Goal: Information Seeking & Learning: Check status

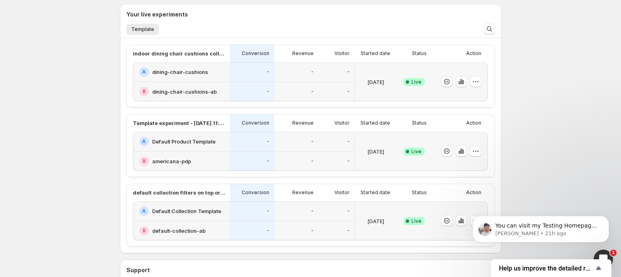
scroll to position [180, 0]
click at [273, 77] on div "-" at bounding box center [252, 72] width 44 height 20
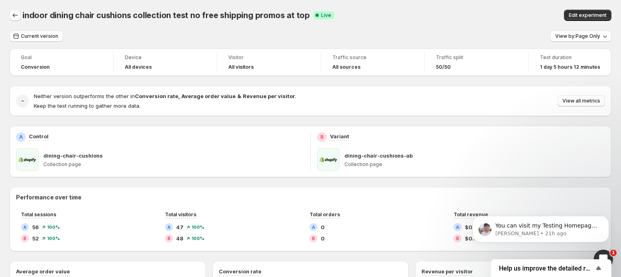
click at [15, 14] on icon "Back" at bounding box center [15, 15] width 8 height 8
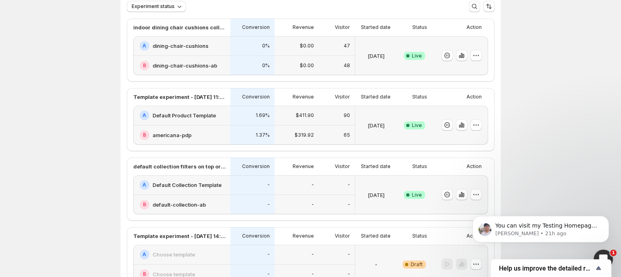
scroll to position [58, 0]
click at [226, 199] on div "B default-collection-ab" at bounding box center [183, 204] width 86 height 10
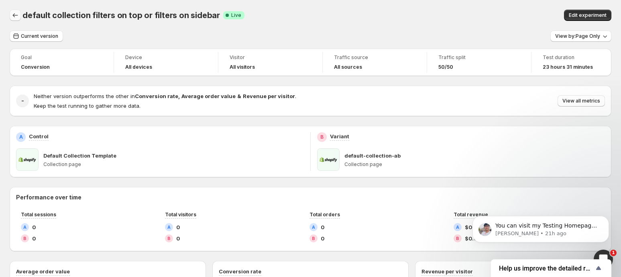
click at [15, 16] on icon "Back" at bounding box center [15, 15] width 8 height 8
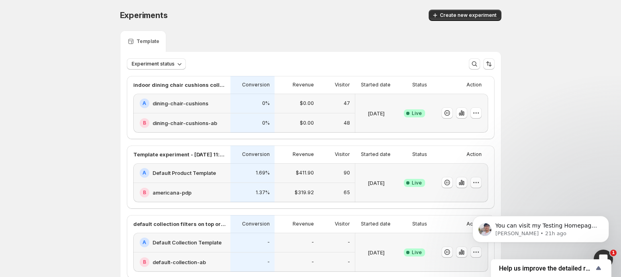
click at [233, 169] on div "1.69%" at bounding box center [253, 173] width 44 height 20
